Goal: Find specific page/section: Find specific page/section

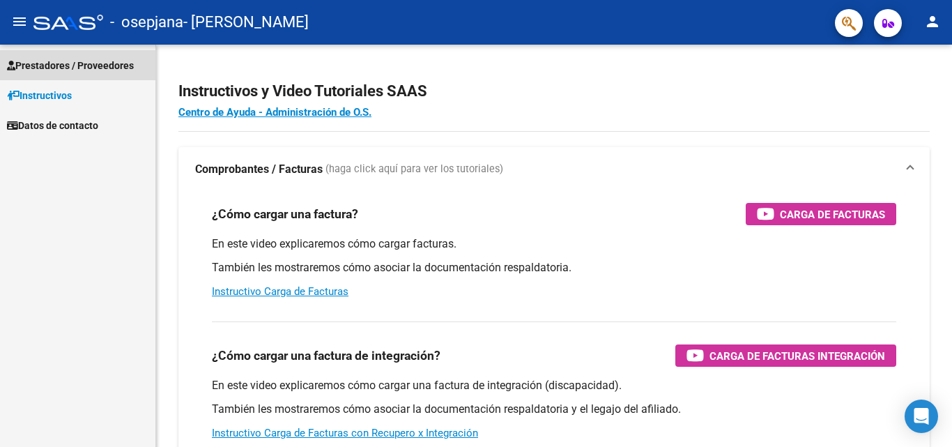
click at [109, 59] on span "Prestadores / Proveedores" at bounding box center [70, 65] width 127 height 15
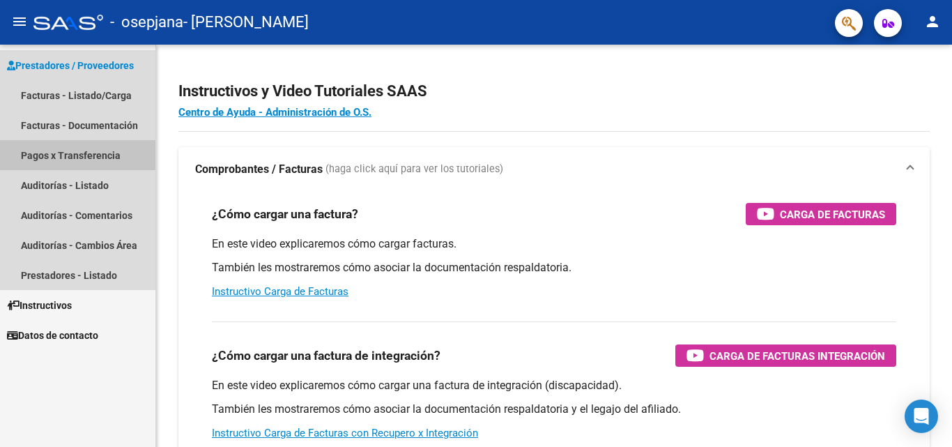
click at [84, 153] on link "Pagos x Transferencia" at bounding box center [77, 155] width 155 height 30
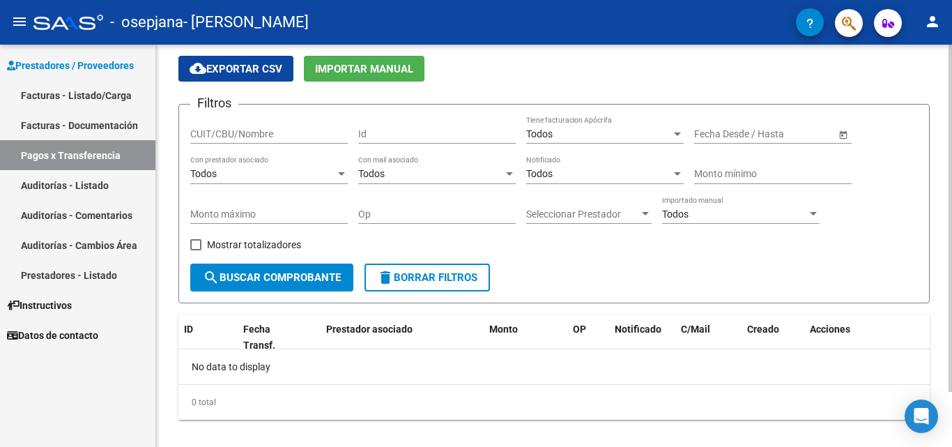
scroll to position [64, 0]
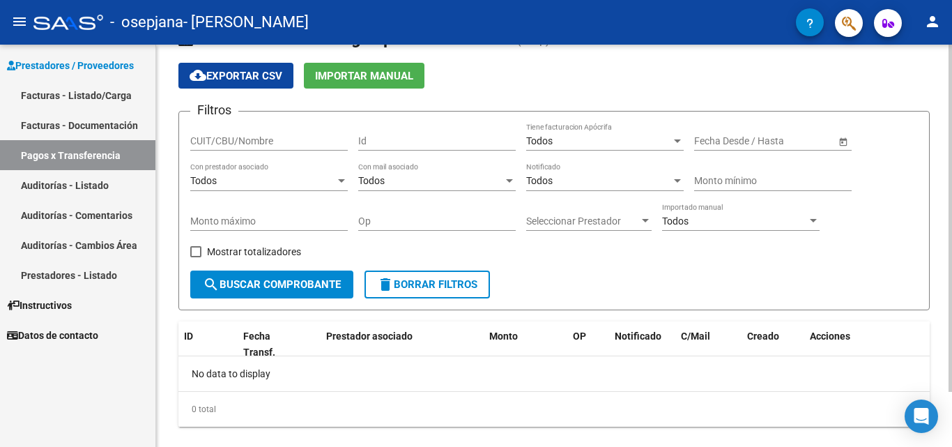
click at [945, 205] on div "PRESTADORES -> Pagos por Transferencia (alt+p) cloud_download Exportar CSV Impo…" at bounding box center [556, 238] width 800 height 466
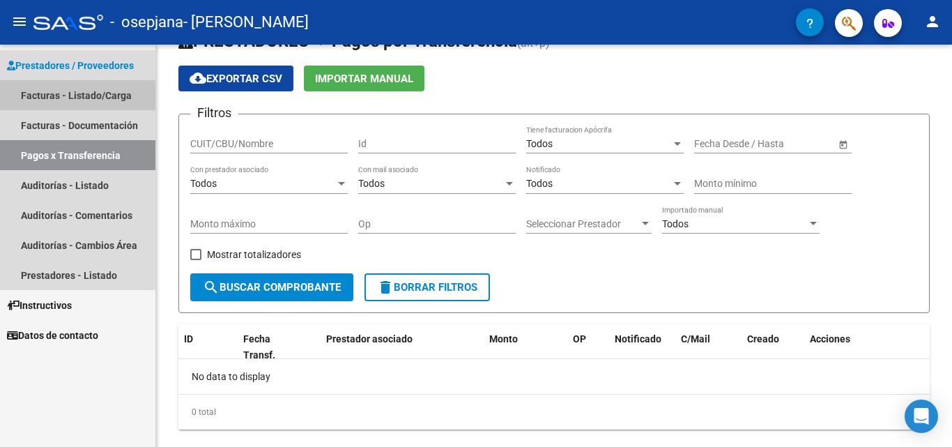
click at [62, 100] on link "Facturas - Listado/Carga" at bounding box center [77, 95] width 155 height 30
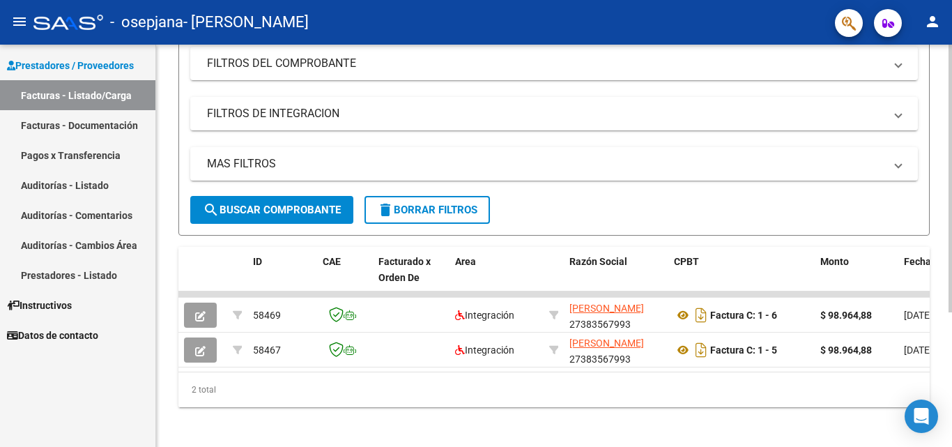
scroll to position [203, 0]
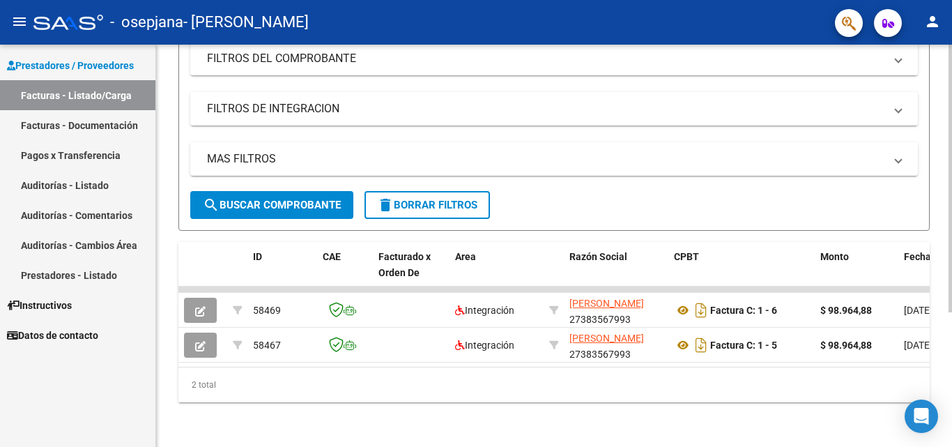
click at [952, 289] on div at bounding box center [950, 313] width 3 height 268
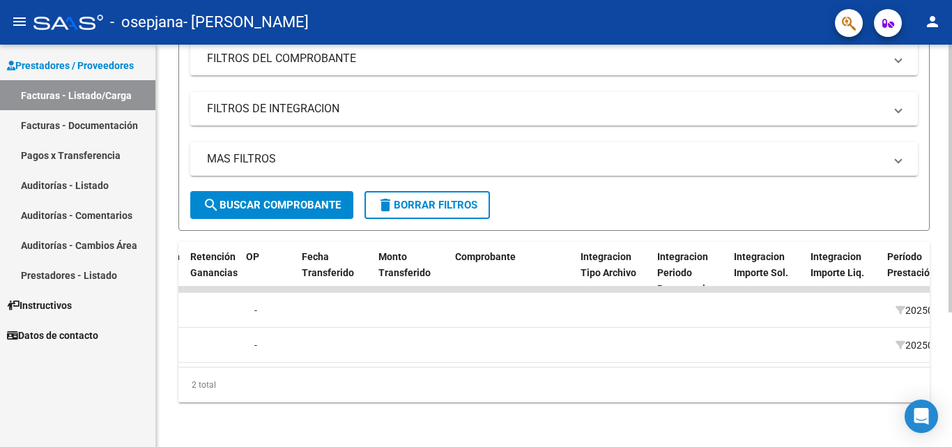
scroll to position [0, 1108]
drag, startPoint x: 604, startPoint y: 369, endPoint x: 629, endPoint y: 363, distance: 25.7
click at [629, 363] on div "ID CAE Facturado x Orden De Area Razón Social CPBT Monto Fecha Cpbt Días desde …" at bounding box center [555, 322] width 752 height 160
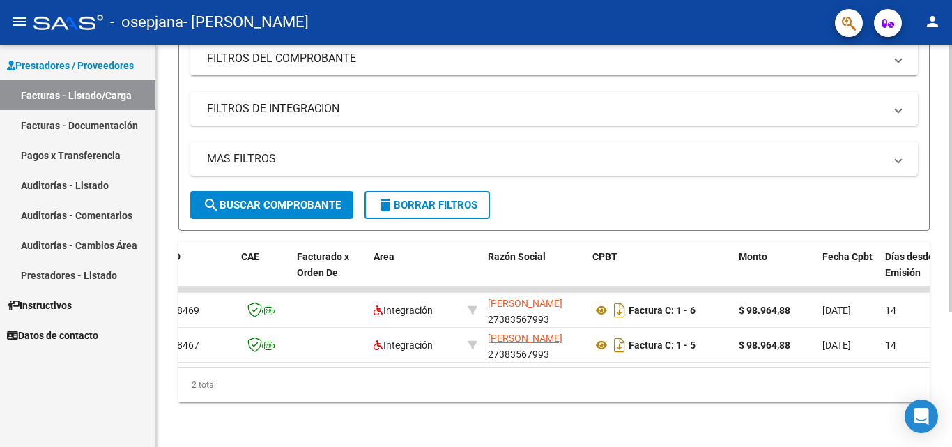
scroll to position [0, 0]
